Goal: Transaction & Acquisition: Book appointment/travel/reservation

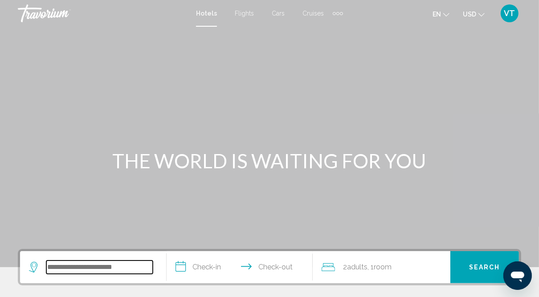
click at [80, 270] on input "Search widget" at bounding box center [99, 266] width 106 height 13
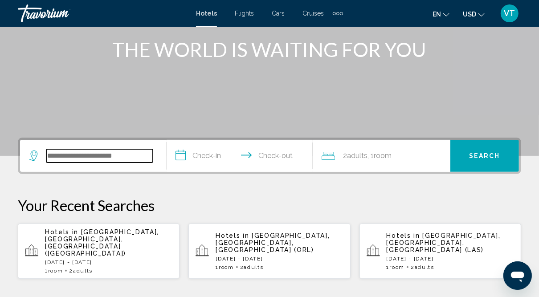
scroll to position [220, 0]
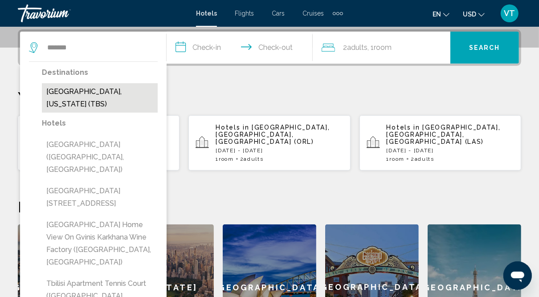
click at [108, 90] on button "[GEOGRAPHIC_DATA], [US_STATE] (TBS)" at bounding box center [100, 97] width 116 height 29
type input "**********"
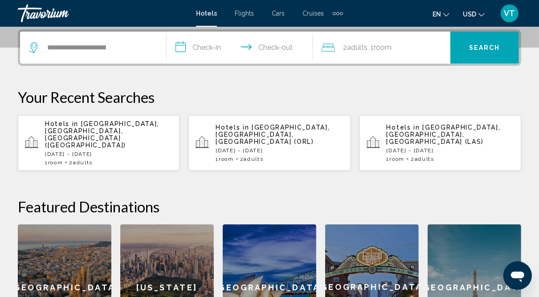
click at [209, 45] on input "**********" at bounding box center [242, 49] width 150 height 35
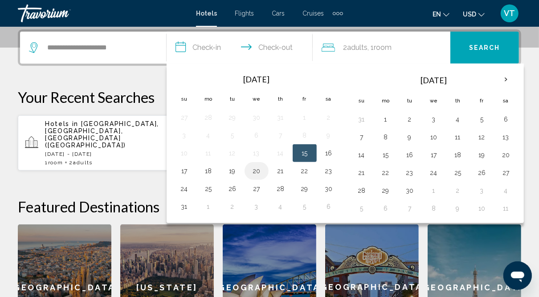
click at [255, 167] on button "20" at bounding box center [256, 171] width 14 height 12
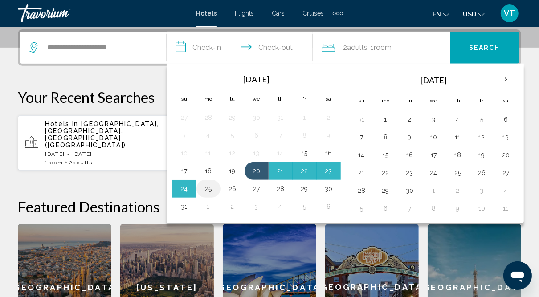
click at [206, 186] on button "25" at bounding box center [208, 189] width 14 height 12
type input "**********"
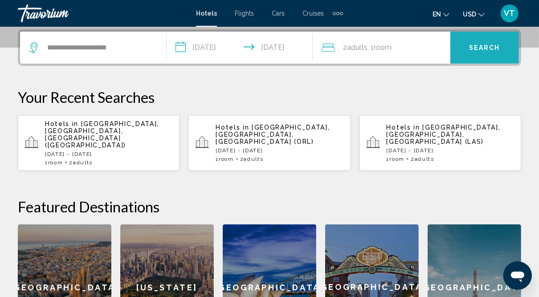
click at [476, 45] on span "Search" at bounding box center [484, 48] width 31 height 7
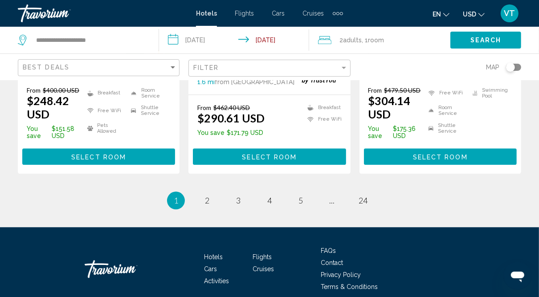
scroll to position [1306, 0]
click at [205, 195] on span "2" at bounding box center [207, 200] width 4 height 10
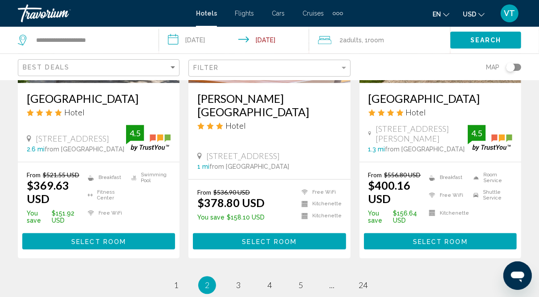
scroll to position [1234, 0]
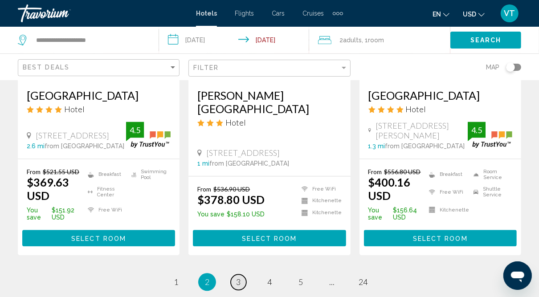
click at [238, 277] on span "3" at bounding box center [238, 282] width 4 height 10
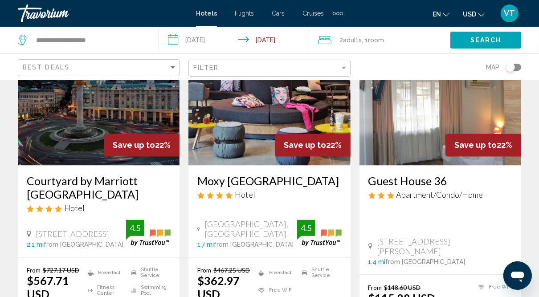
scroll to position [1134, 0]
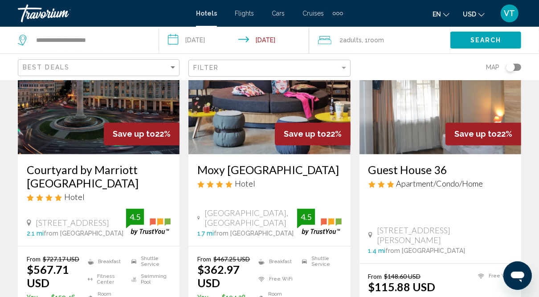
click at [88, 124] on img "Main content" at bounding box center [99, 83] width 162 height 142
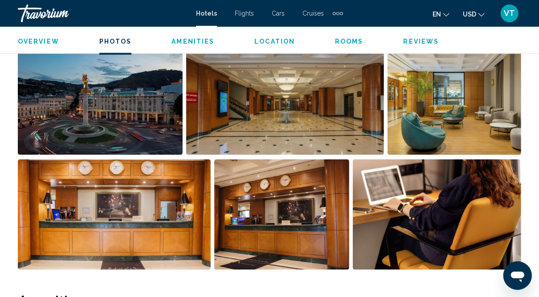
scroll to position [583, 0]
